Goal: Task Accomplishment & Management: Manage account settings

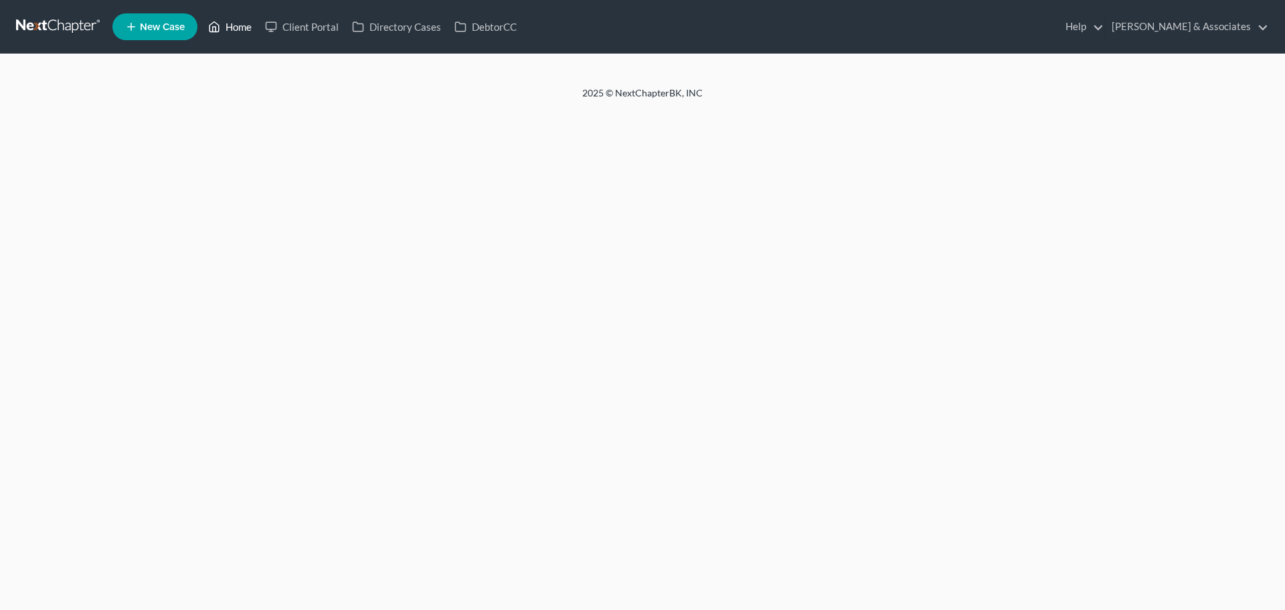
click at [222, 23] on link "Home" at bounding box center [229, 27] width 57 height 24
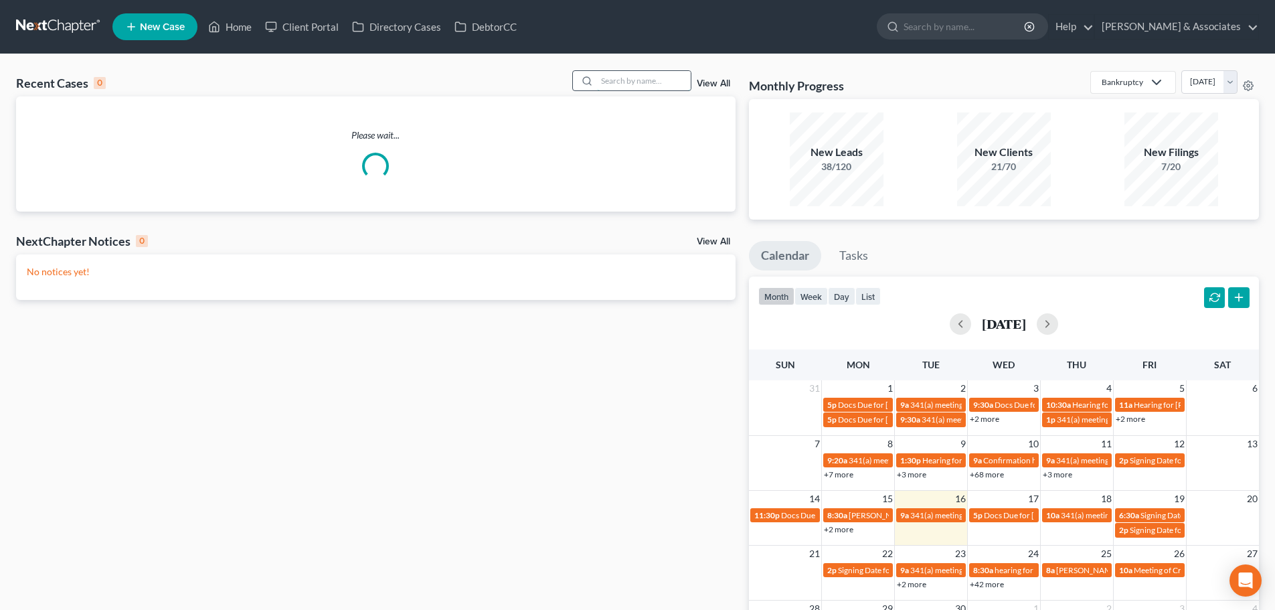
click at [624, 72] on input "search" at bounding box center [644, 80] width 94 height 19
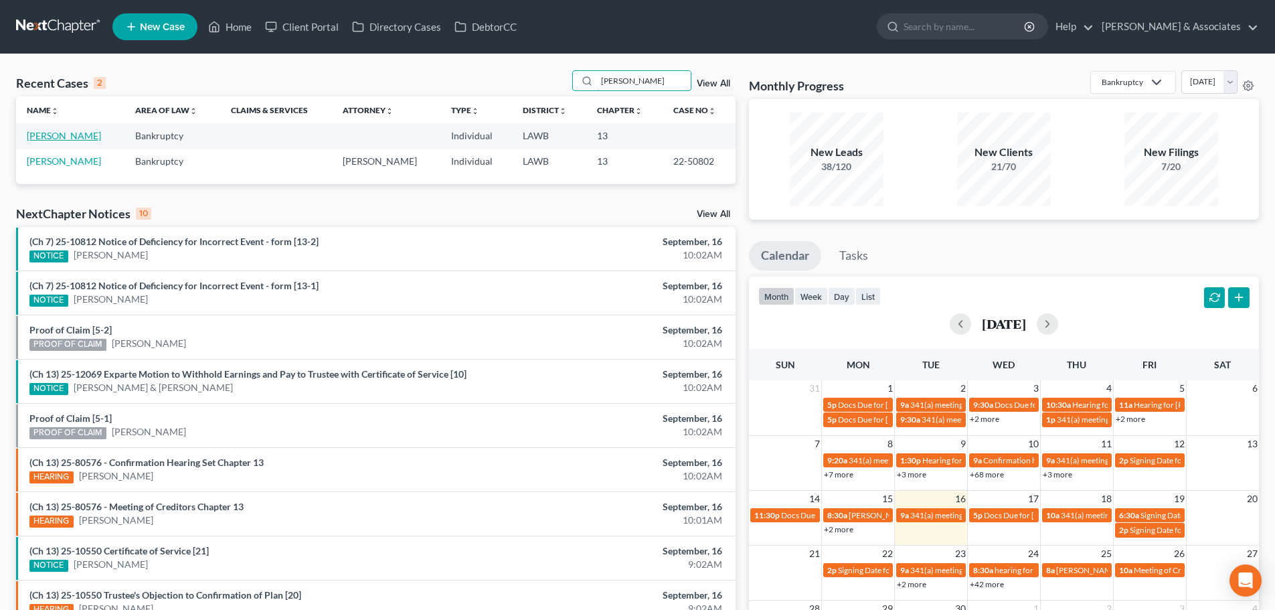
type input "[PERSON_NAME]"
click at [66, 133] on link "Pratt, Raymona" at bounding box center [64, 135] width 74 height 11
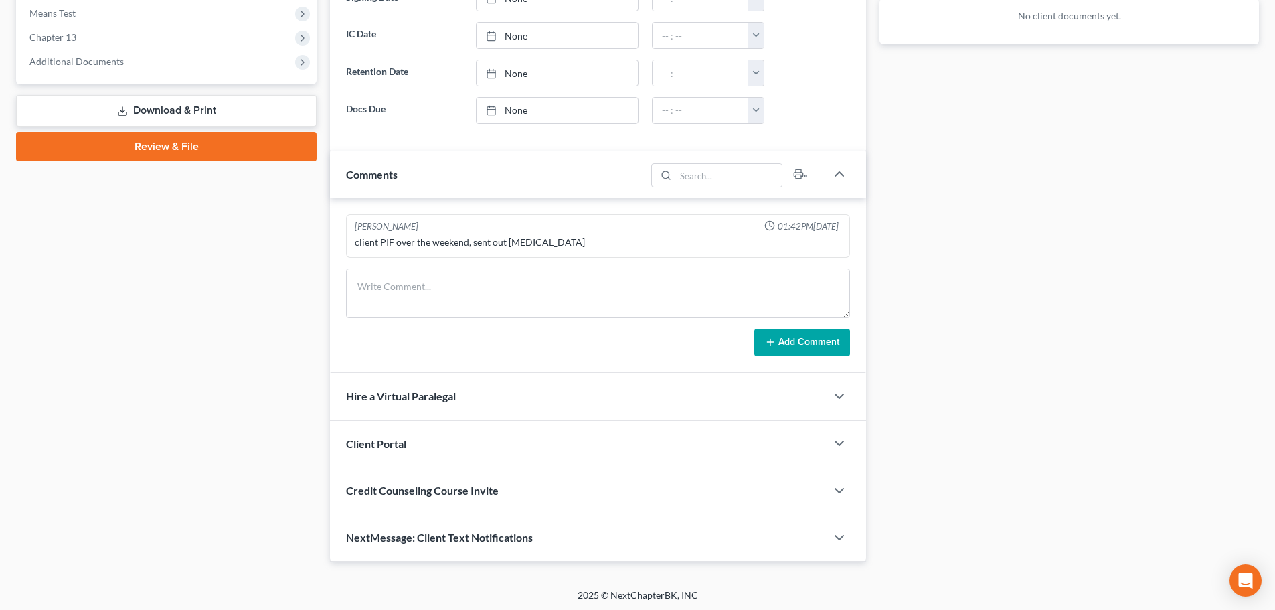
scroll to position [526, 0]
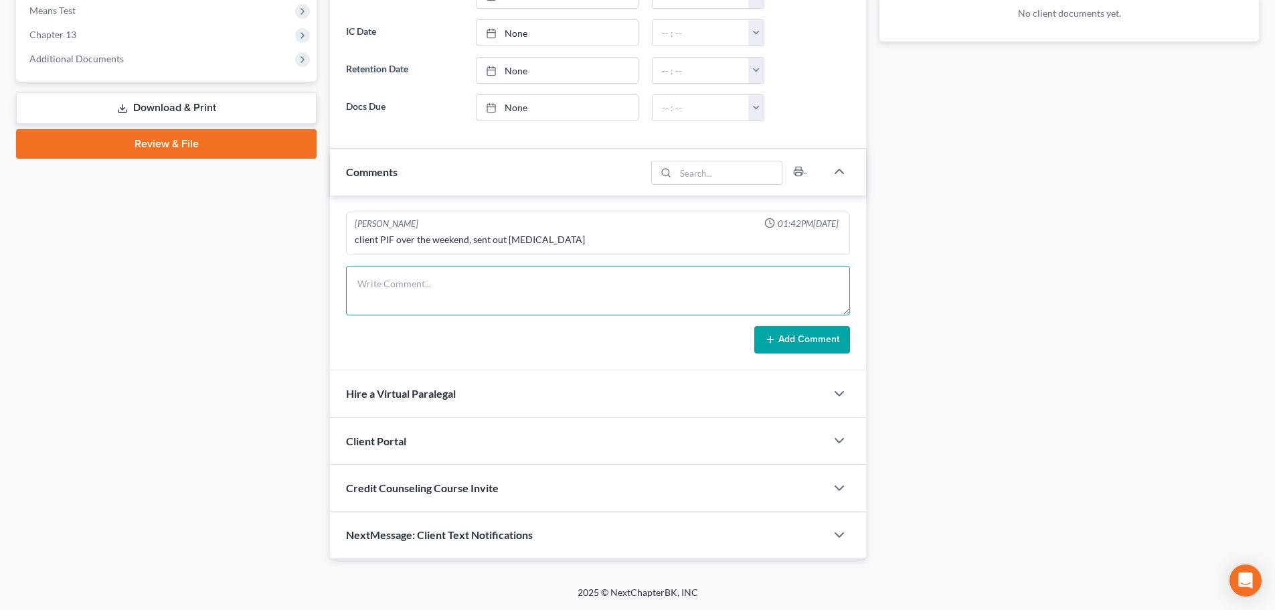
click at [518, 284] on textarea at bounding box center [598, 291] width 504 height 50
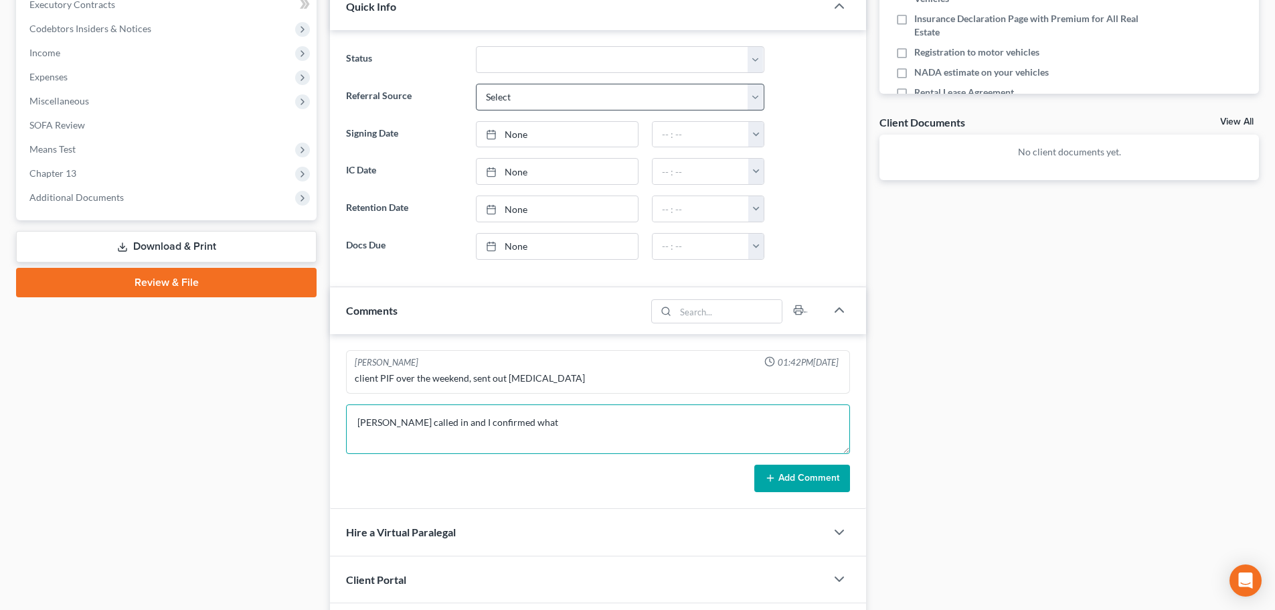
scroll to position [459, 0]
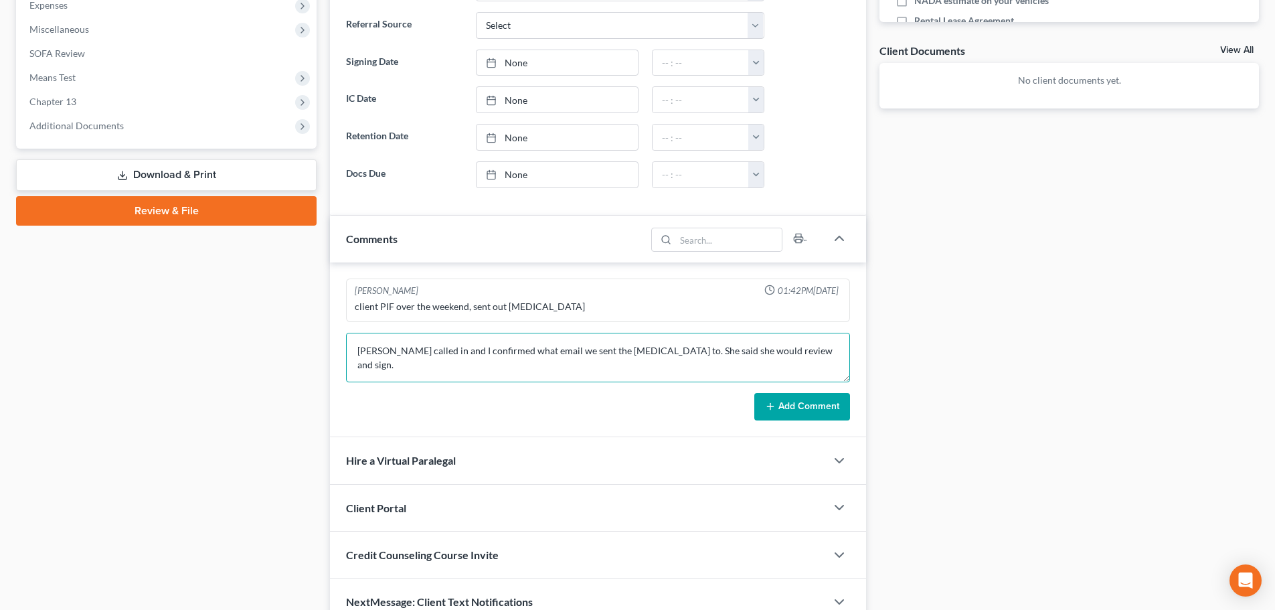
type textarea "Raymona called in and I confirmed what email we sent the retainer to. She said …"
click at [801, 404] on button "Add Comment" at bounding box center [802, 407] width 96 height 28
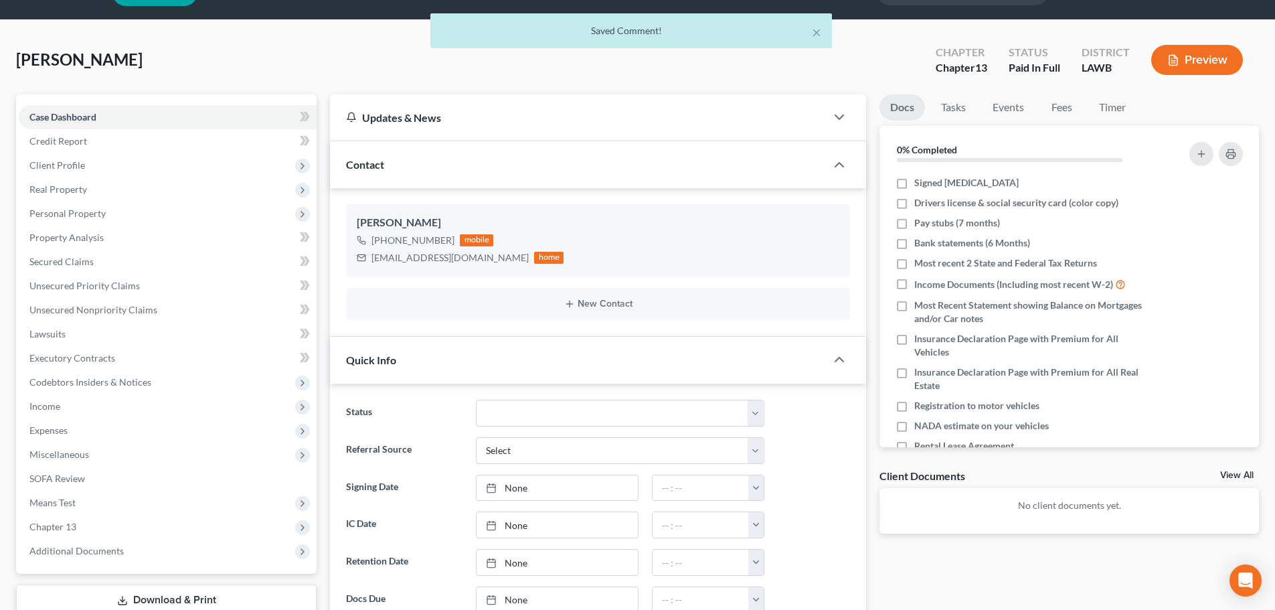
scroll to position [0, 0]
